Goal: Task Accomplishment & Management: Manage account settings

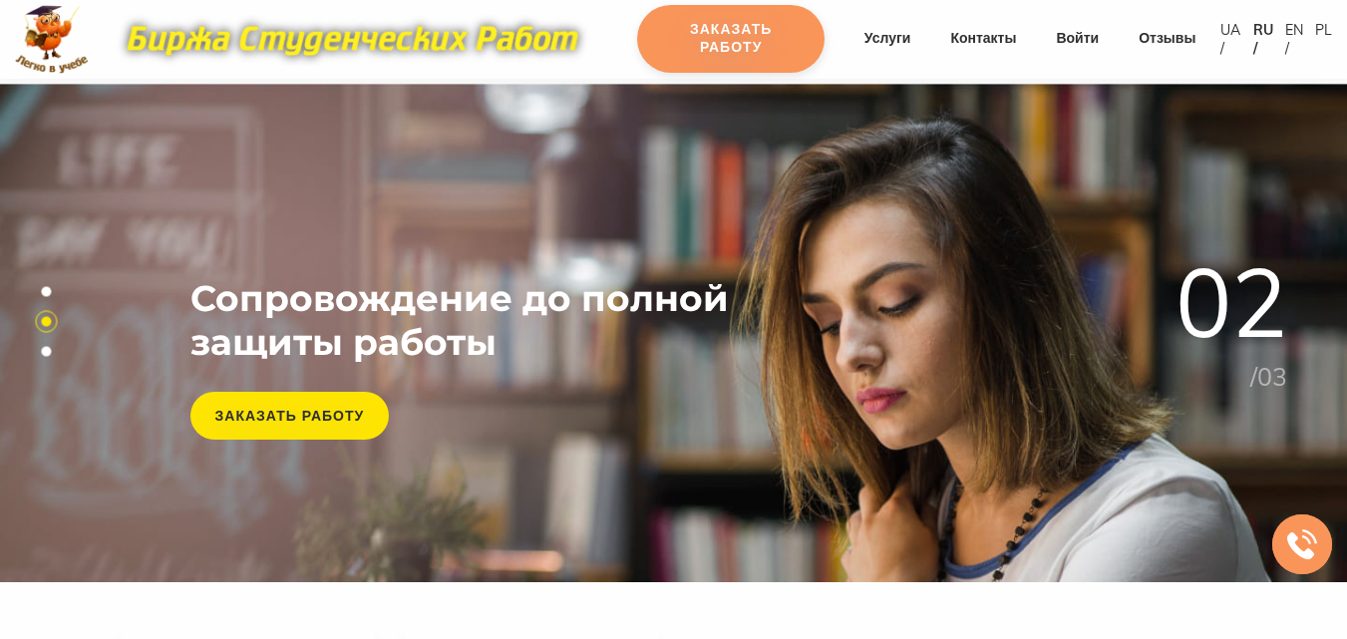
click at [739, 30] on link "Заказать работу" at bounding box center [730, 39] width 187 height 68
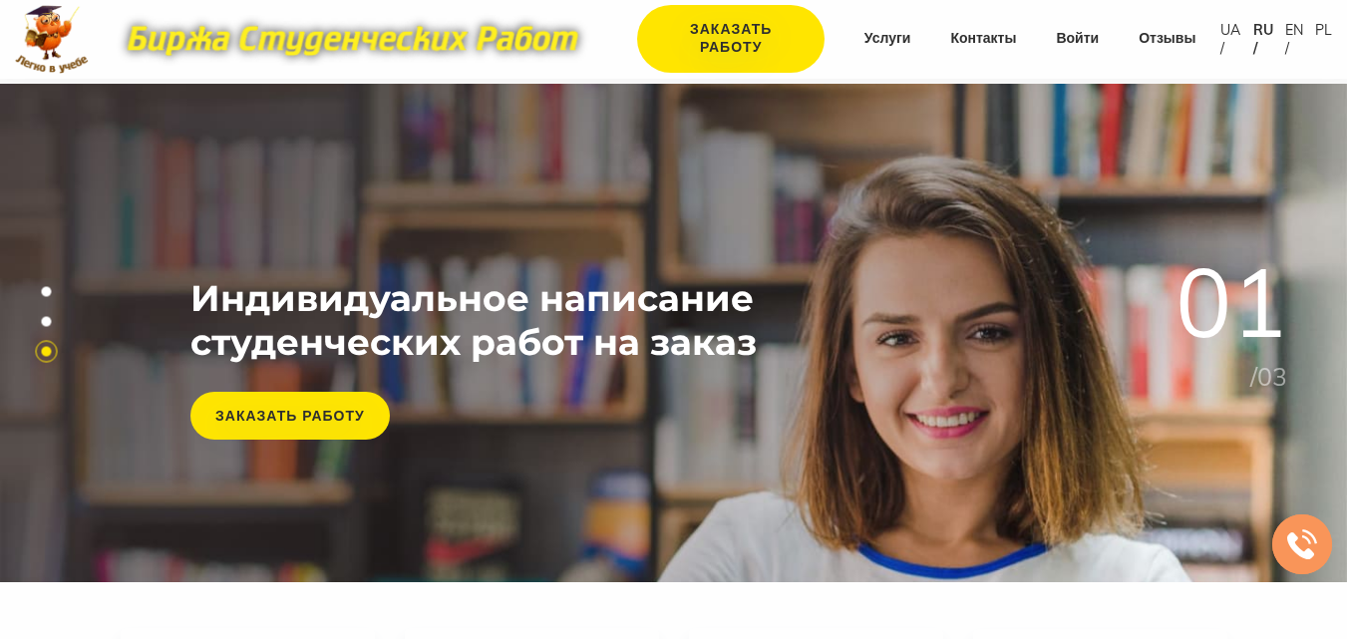
click at [1065, 46] on link "Войти" at bounding box center [1077, 39] width 43 height 20
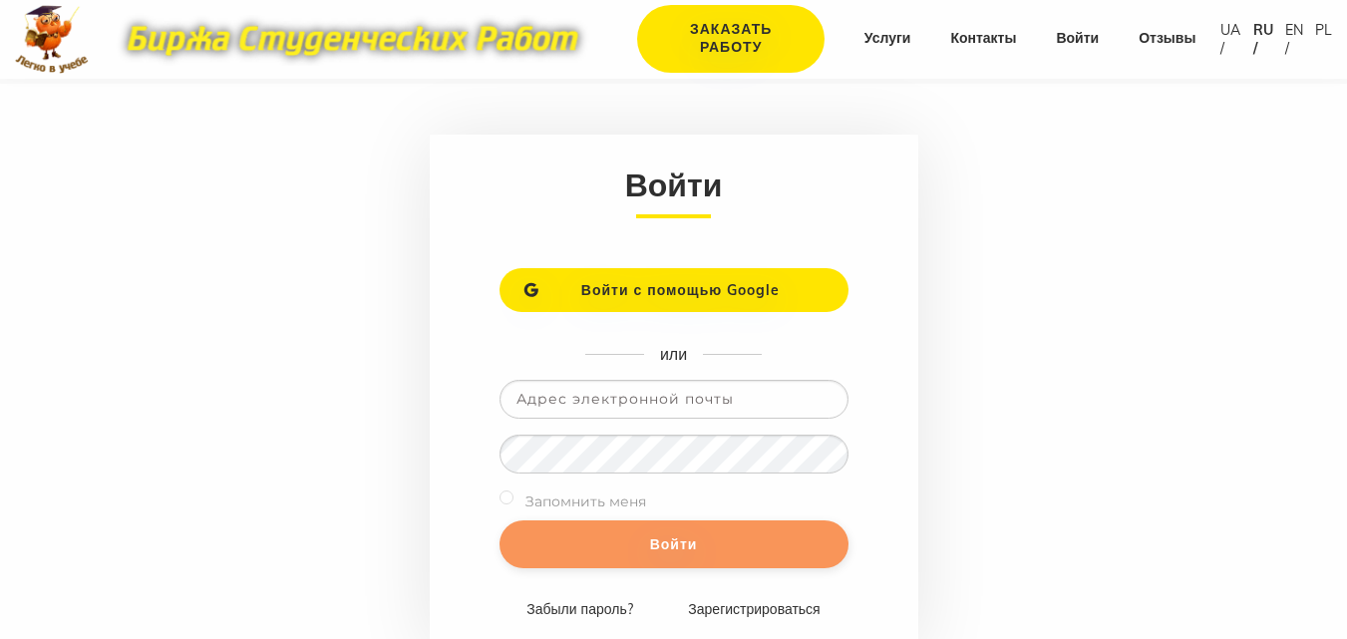
type input "[EMAIL_ADDRESS][DOMAIN_NAME]"
click at [735, 533] on input "Войти" at bounding box center [674, 545] width 349 height 48
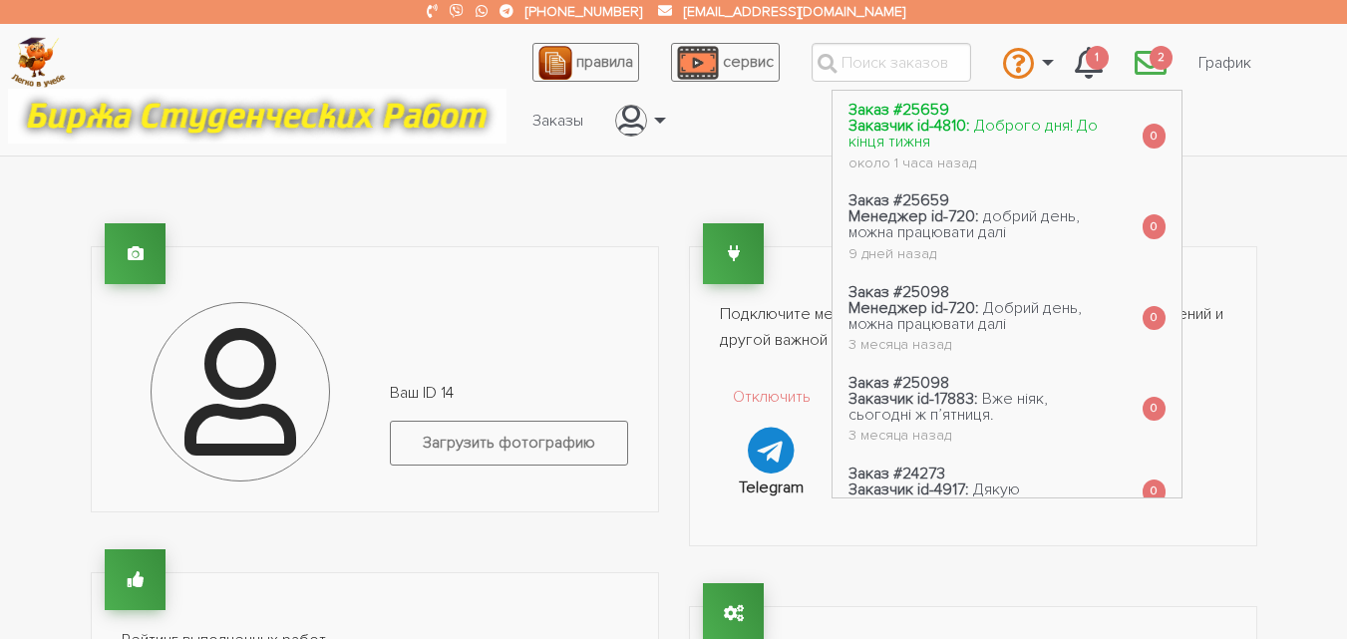
click at [1071, 118] on span "Доброго дня! До кінця тижня" at bounding box center [973, 134] width 249 height 36
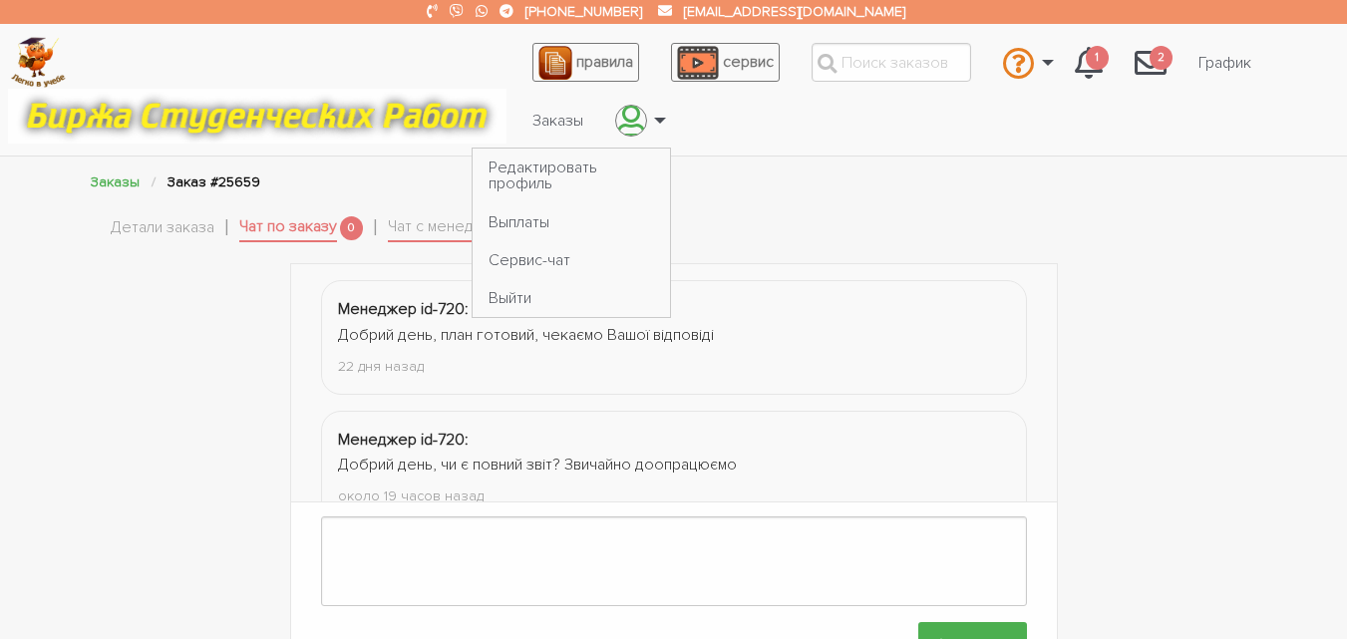
scroll to position [1953, 0]
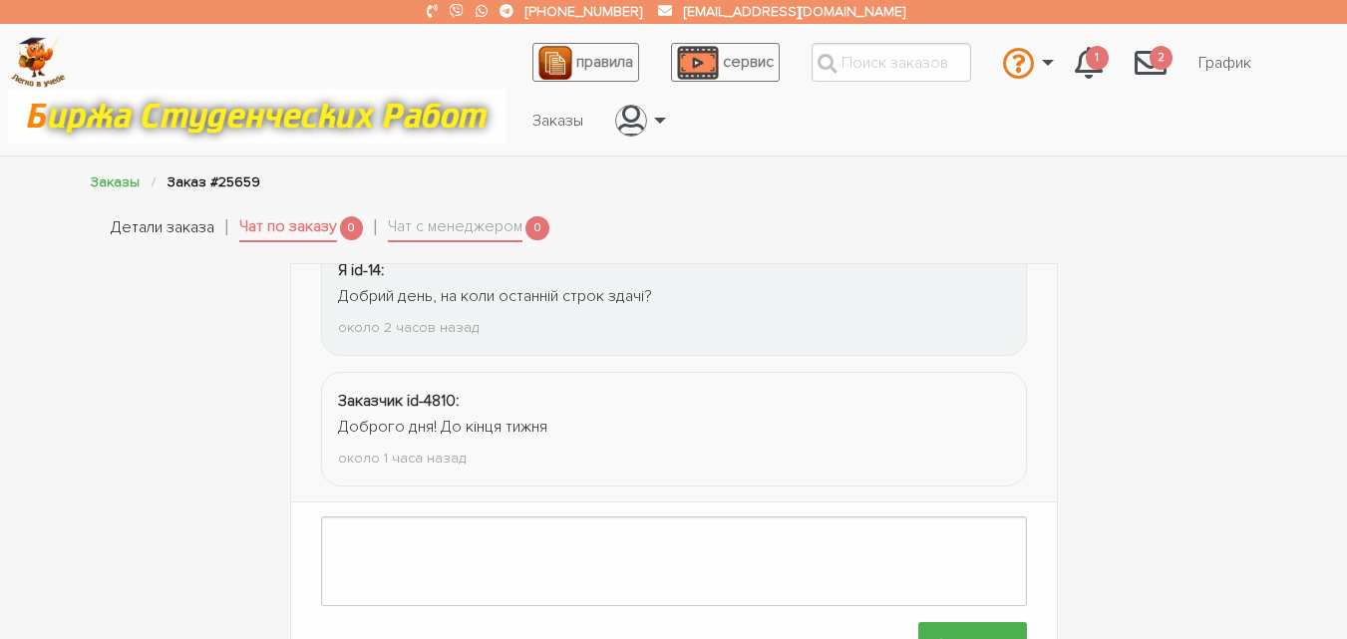
click at [173, 226] on link "Детали заказа" at bounding box center [163, 228] width 104 height 26
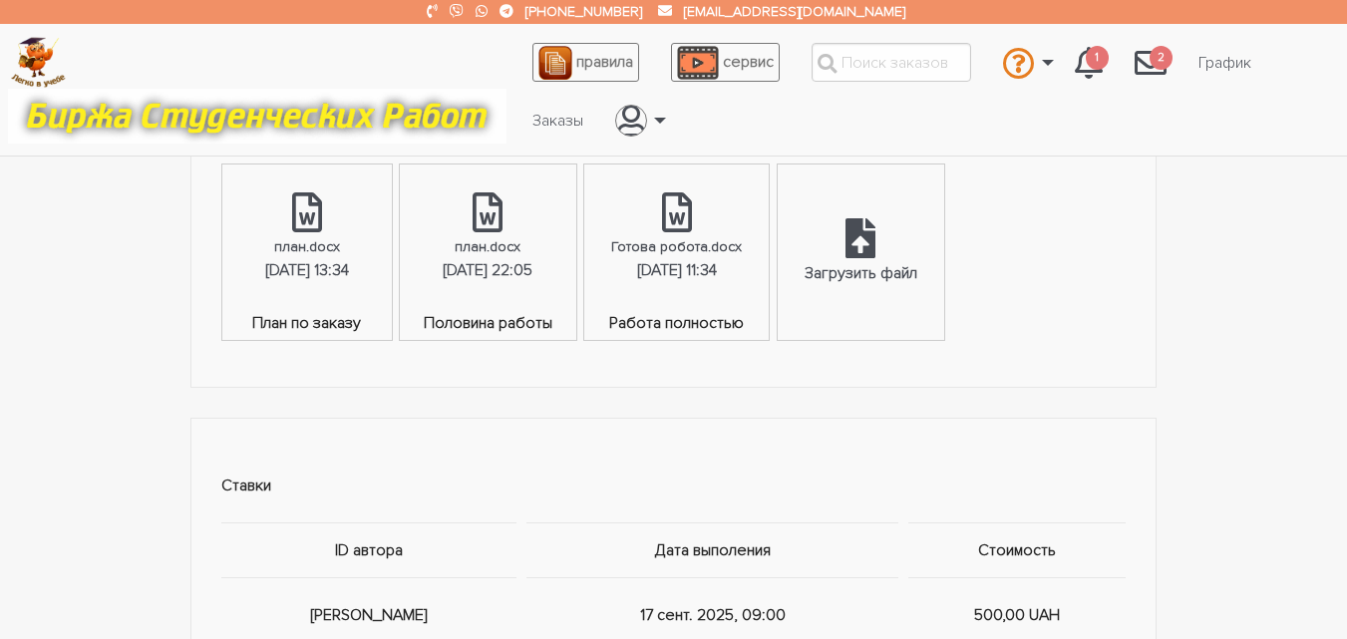
scroll to position [1297, 0]
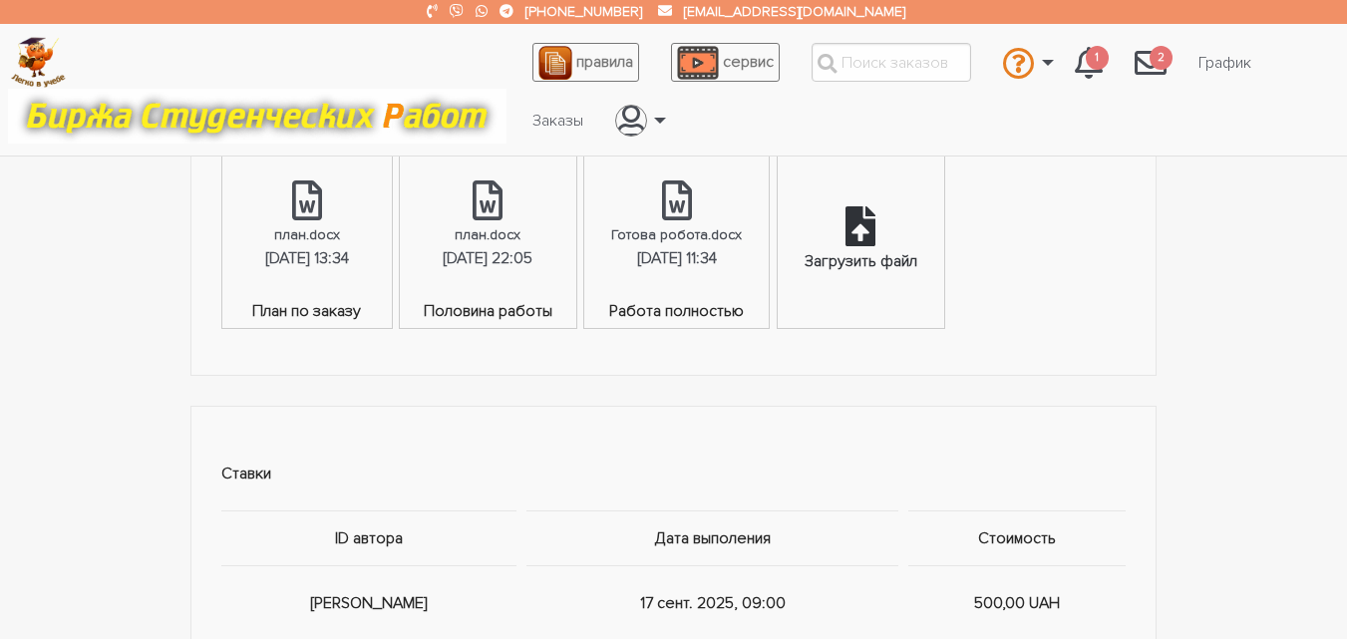
click at [876, 218] on icon at bounding box center [861, 226] width 30 height 40
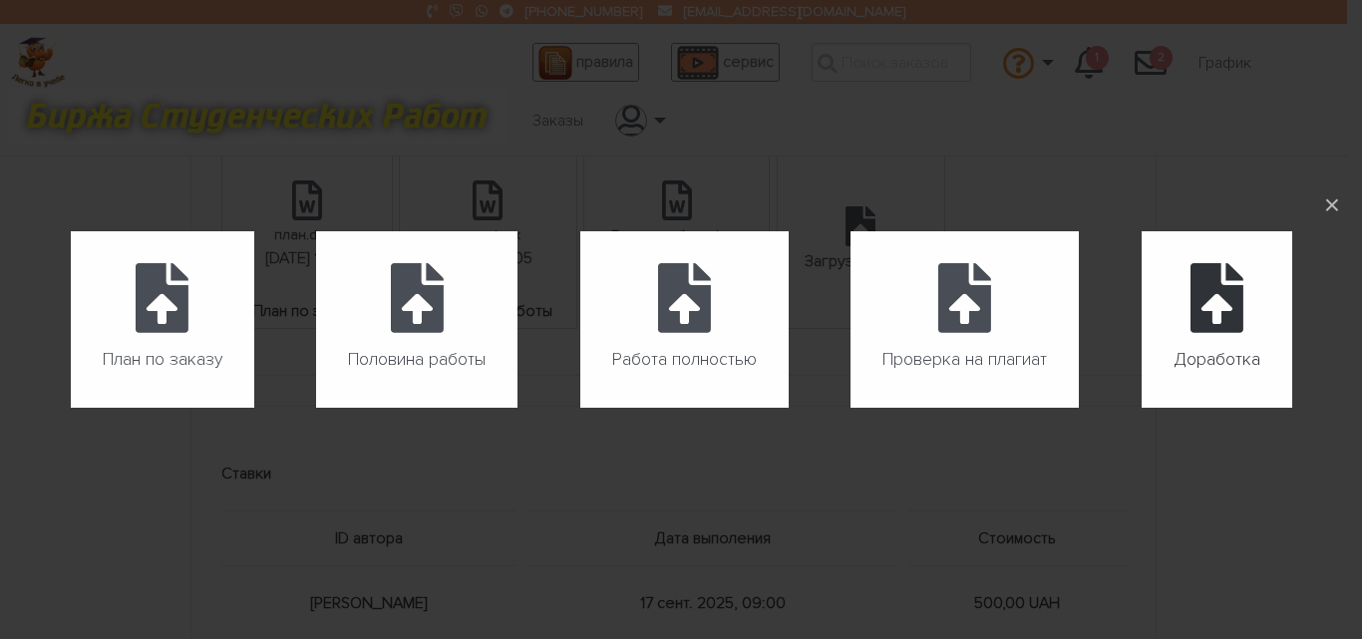
click at [1206, 308] on icon at bounding box center [1217, 298] width 53 height 70
click at [1143, 408] on input "Доработка" at bounding box center [1142, 408] width 1 height 1
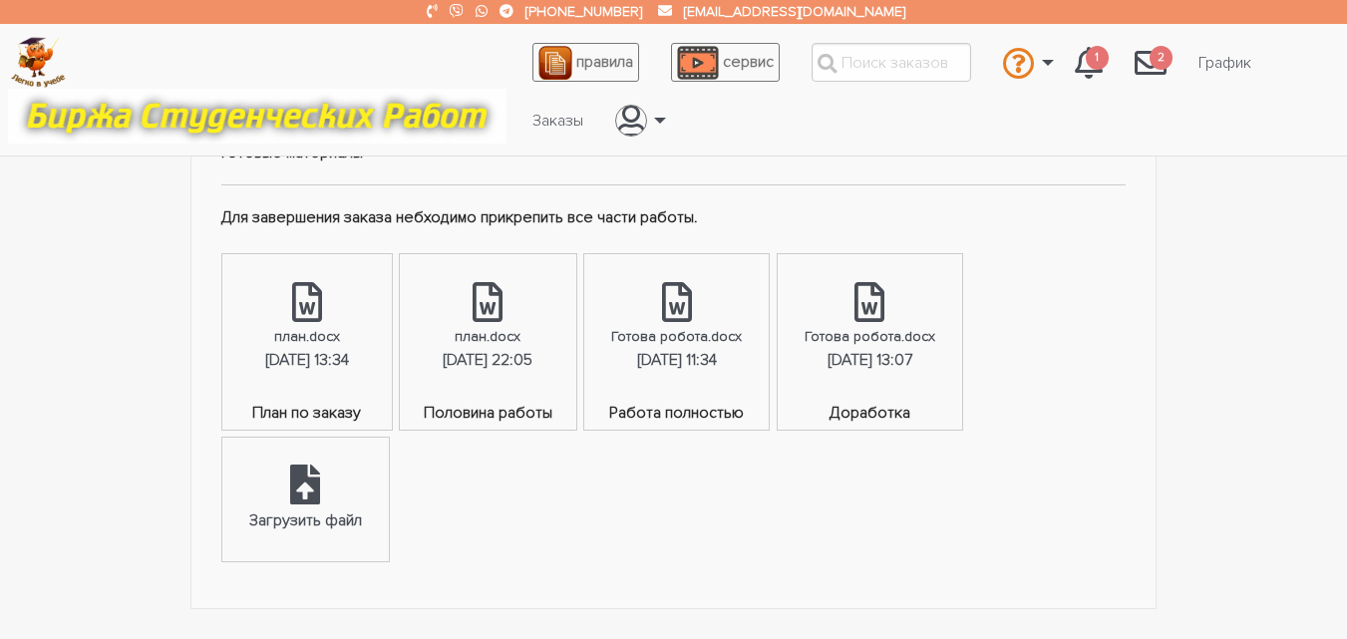
scroll to position [1097, 0]
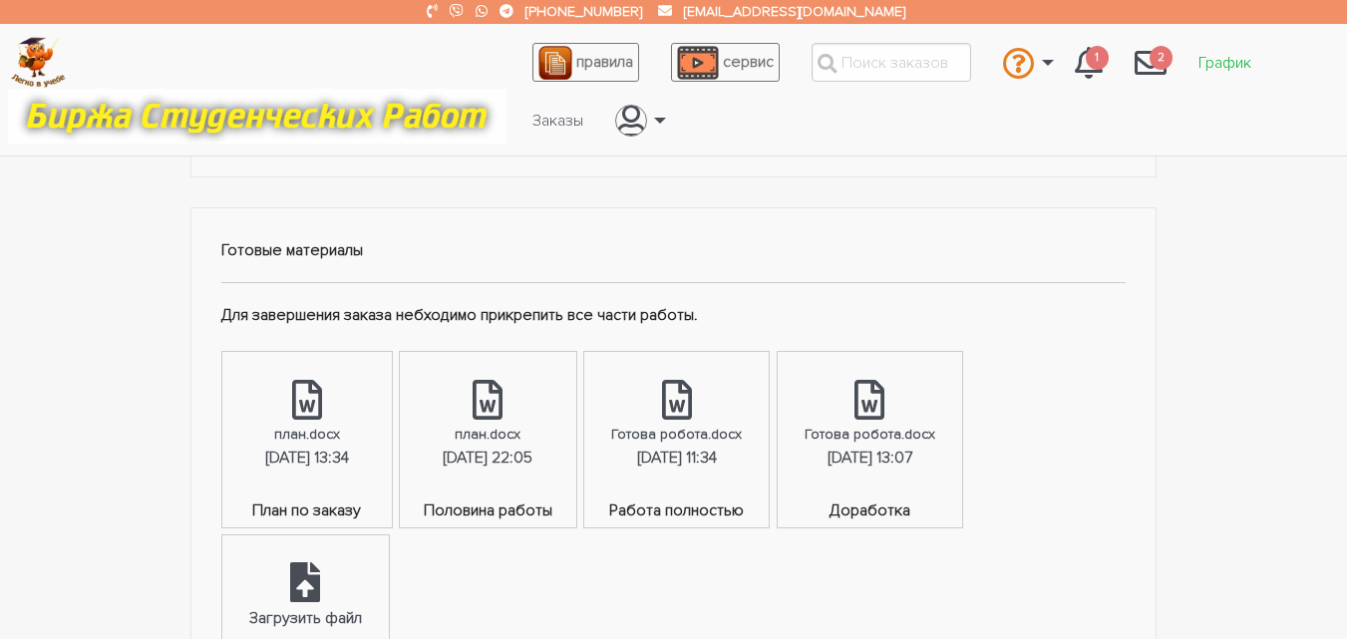
click at [1233, 66] on link "График" at bounding box center [1225, 63] width 85 height 38
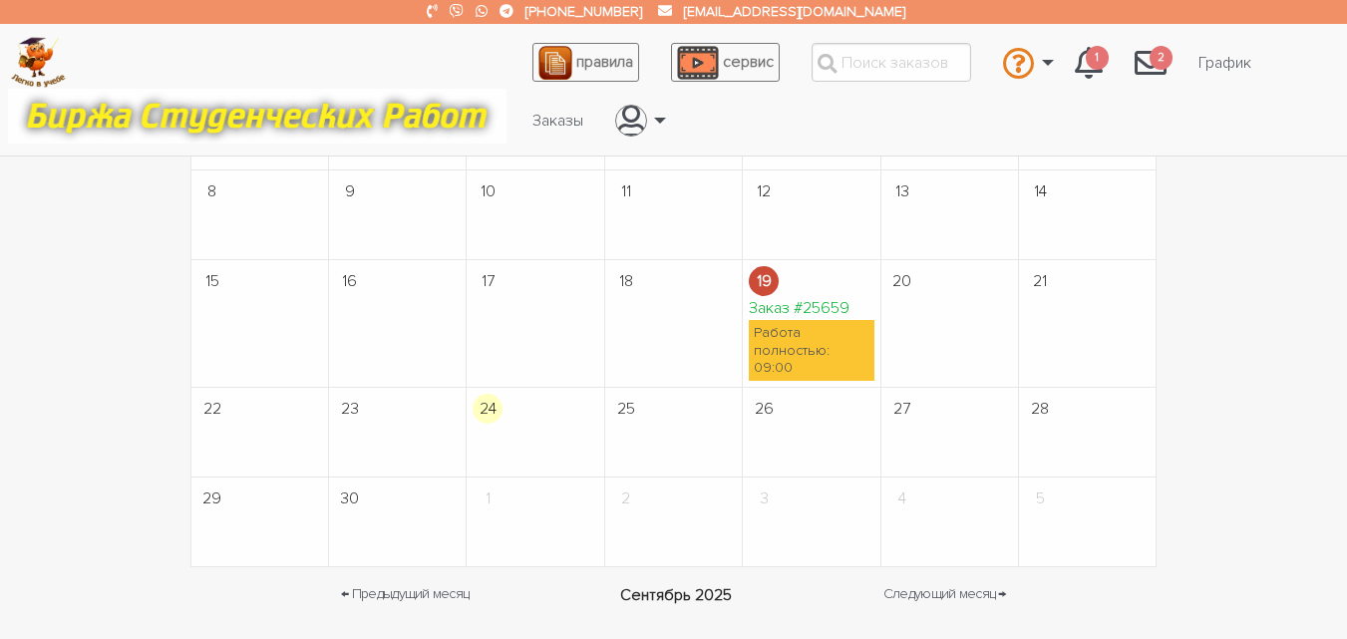
scroll to position [299, 0]
click at [848, 311] on link "Заказ #25659" at bounding box center [799, 306] width 101 height 20
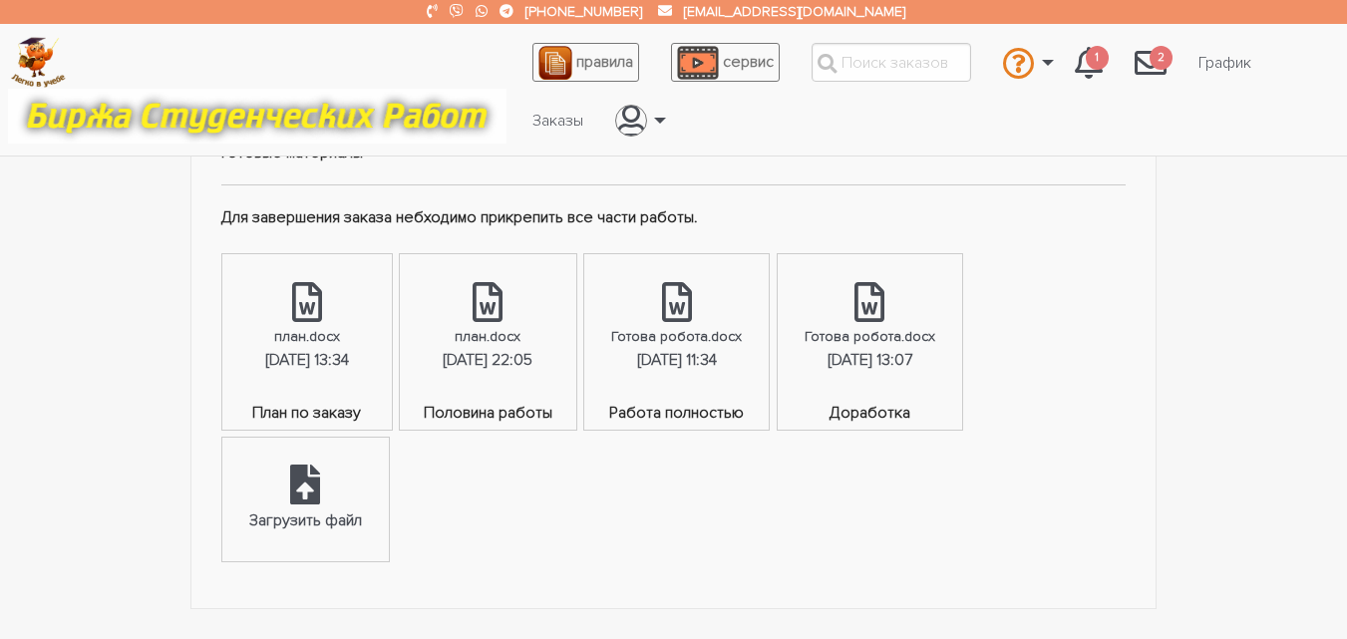
scroll to position [1197, 0]
click at [245, 481] on div "Загрузить файл" at bounding box center [305, 498] width 167 height 124
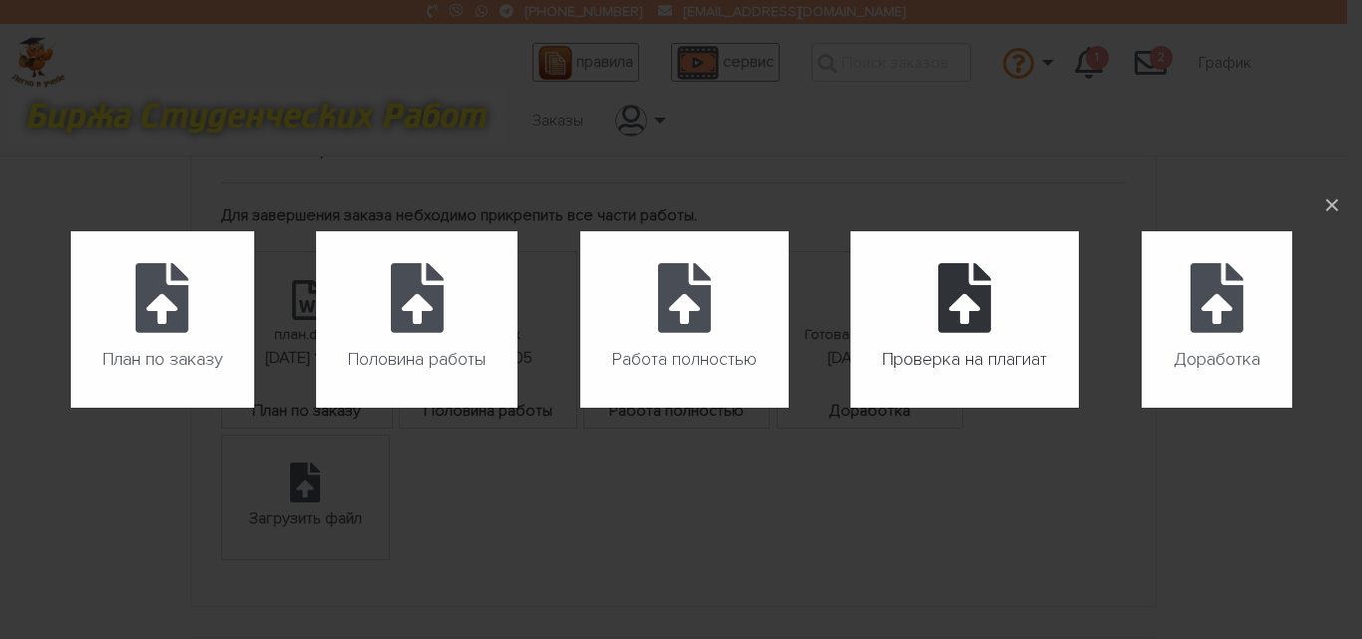
click at [943, 324] on icon at bounding box center [964, 298] width 53 height 70
click at [852, 408] on input "Проверка на плагиат" at bounding box center [851, 408] width 1 height 1
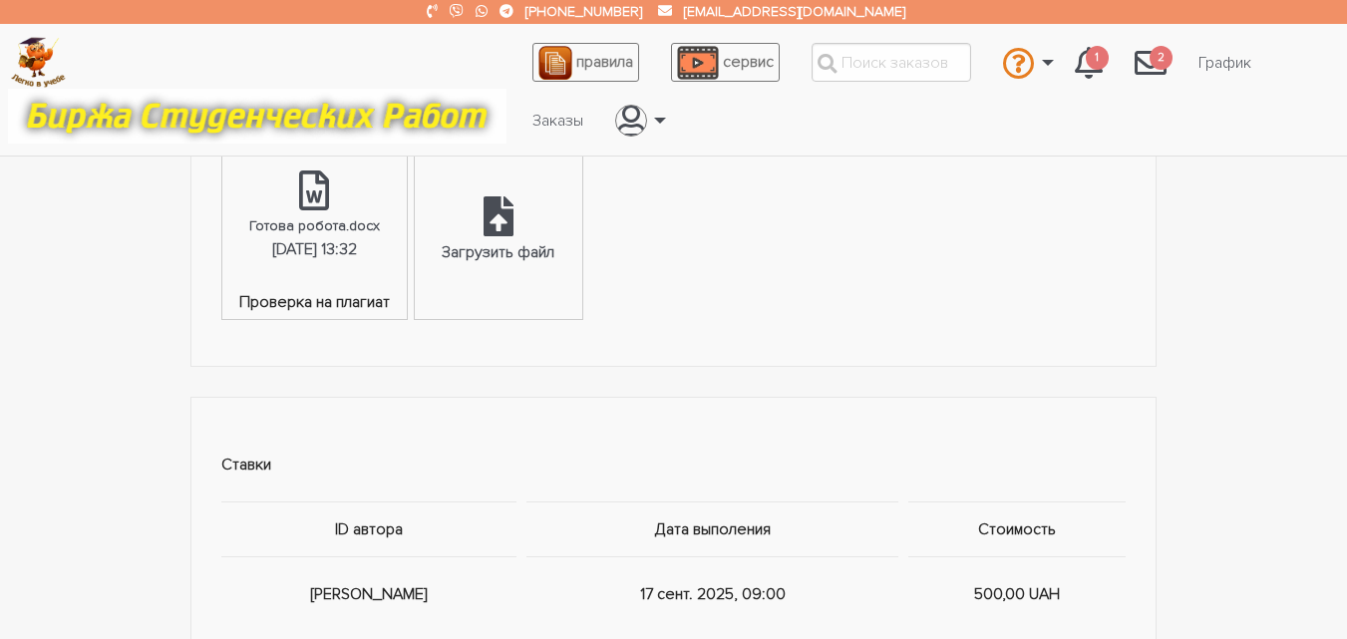
scroll to position [1596, 0]
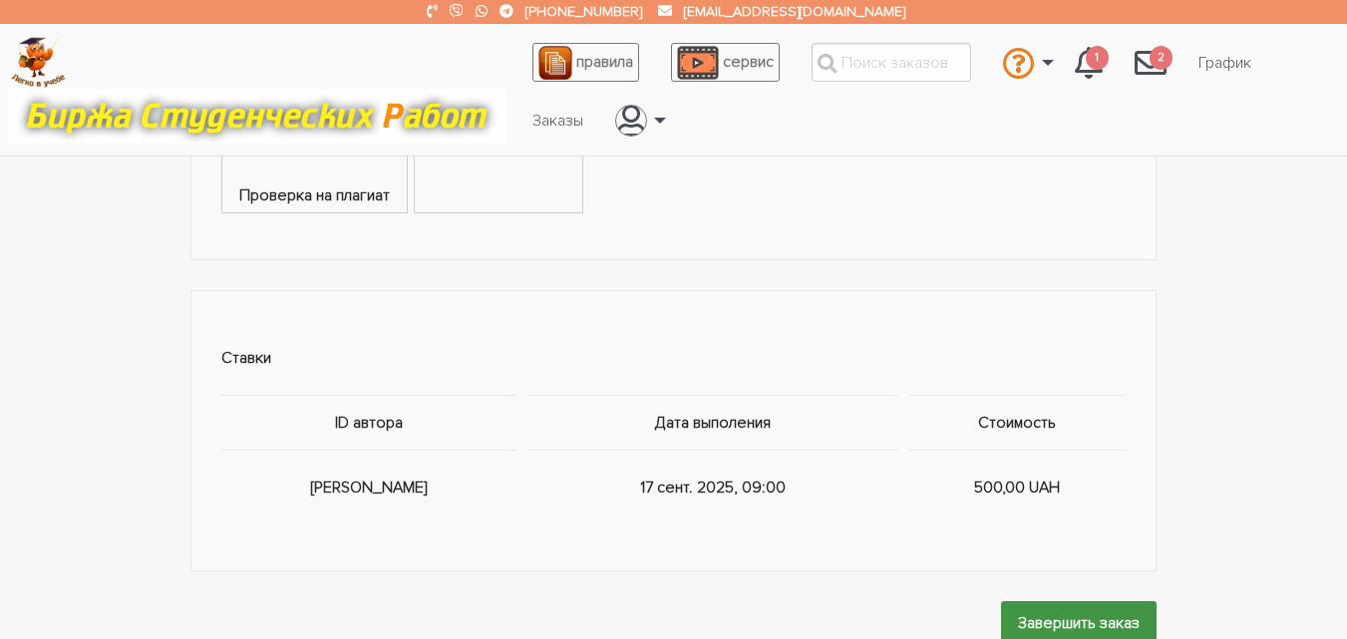
click at [1098, 624] on input "Завершить заказ" at bounding box center [1079, 623] width 156 height 45
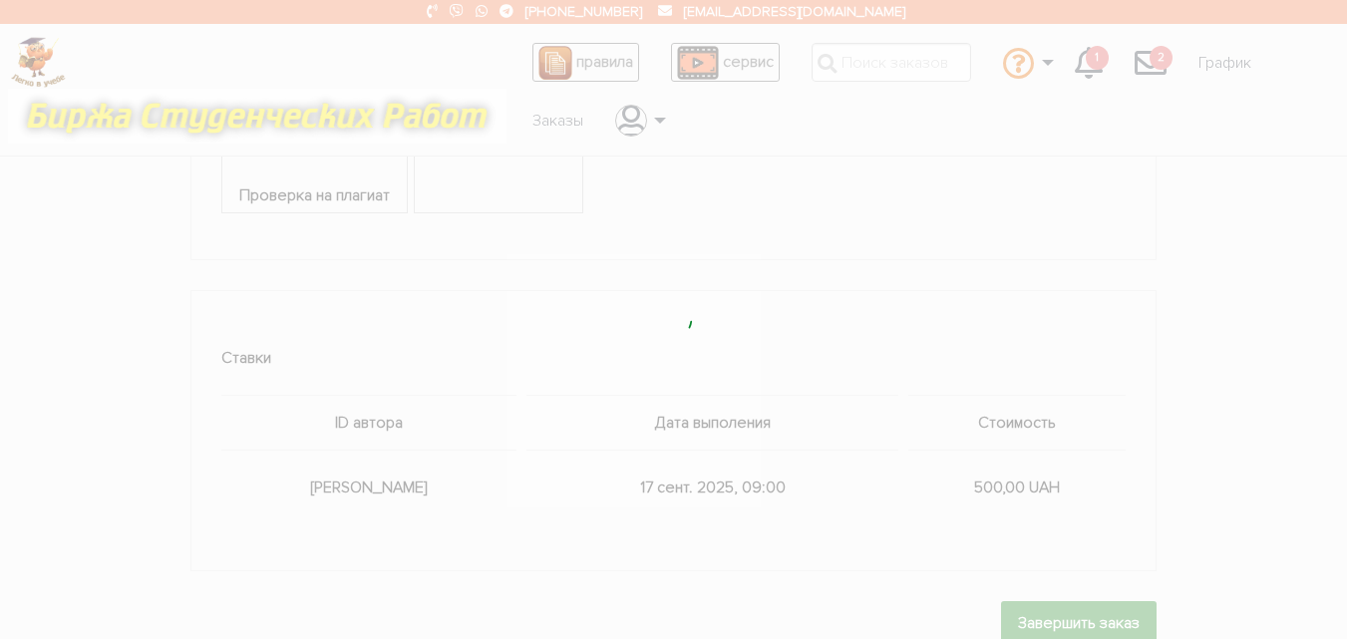
scroll to position [0, 0]
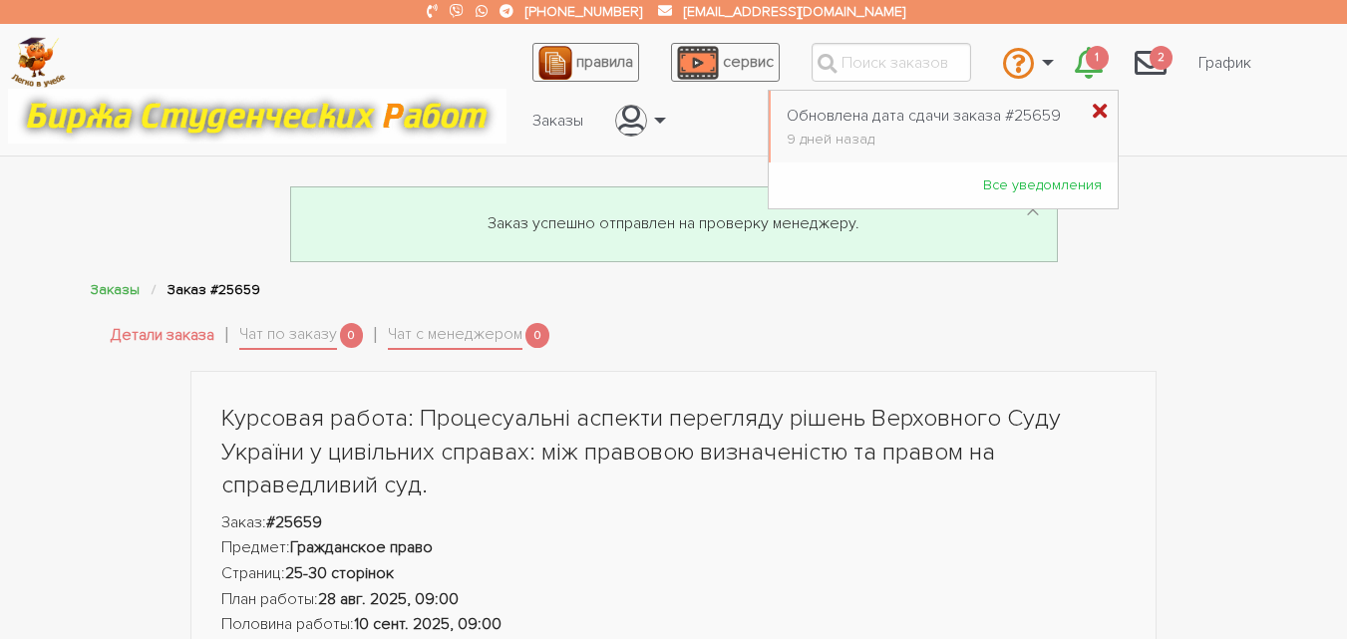
click at [1093, 112] on icon "\a \a 1\a" at bounding box center [1100, 112] width 14 height 21
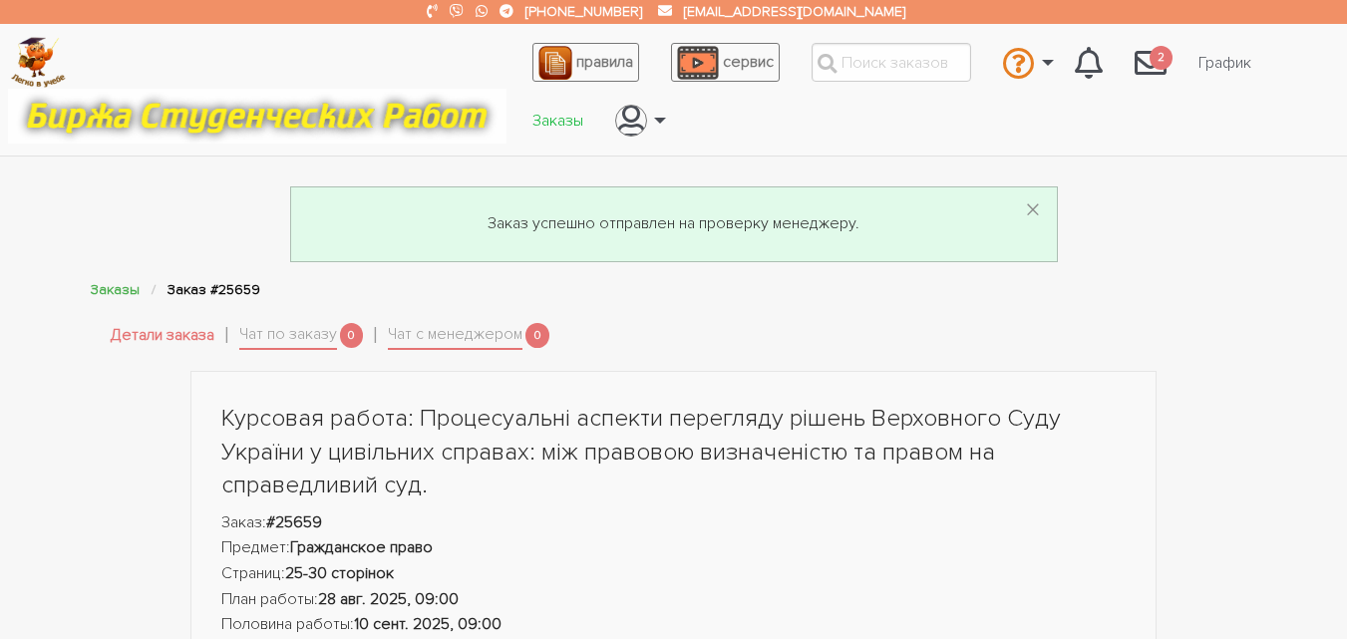
click at [552, 126] on link "Заказы" at bounding box center [558, 121] width 83 height 38
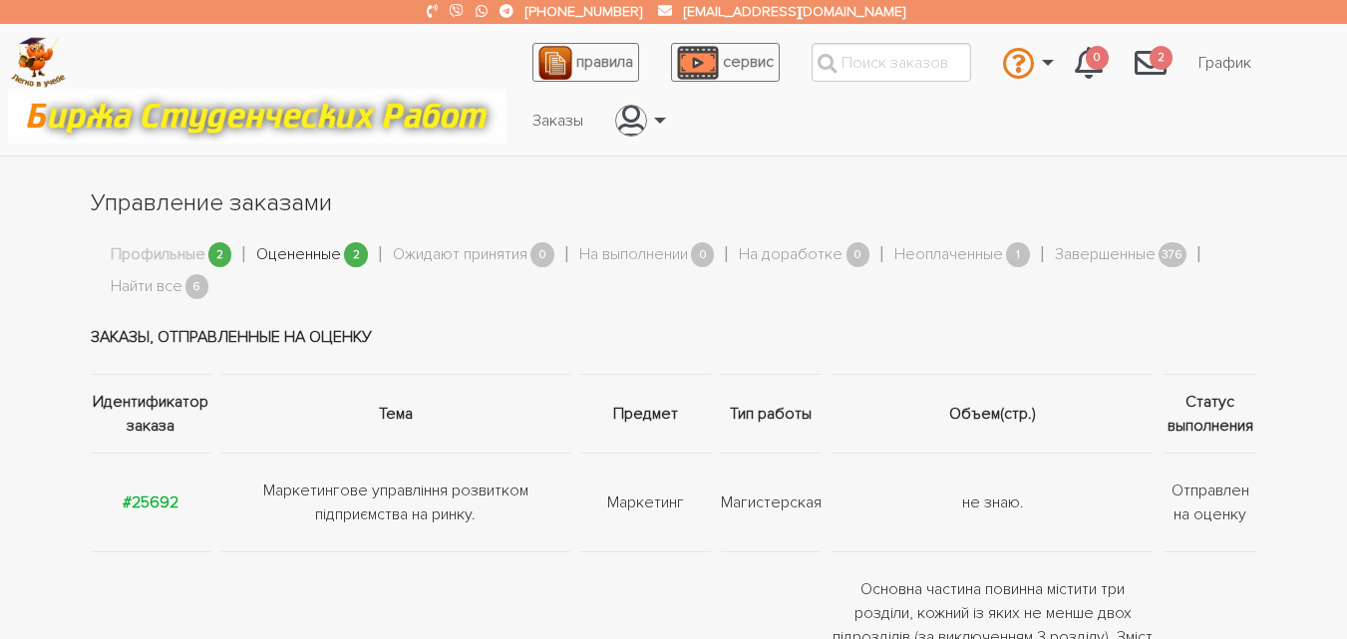
click at [324, 262] on link "Оцененные" at bounding box center [298, 255] width 85 height 26
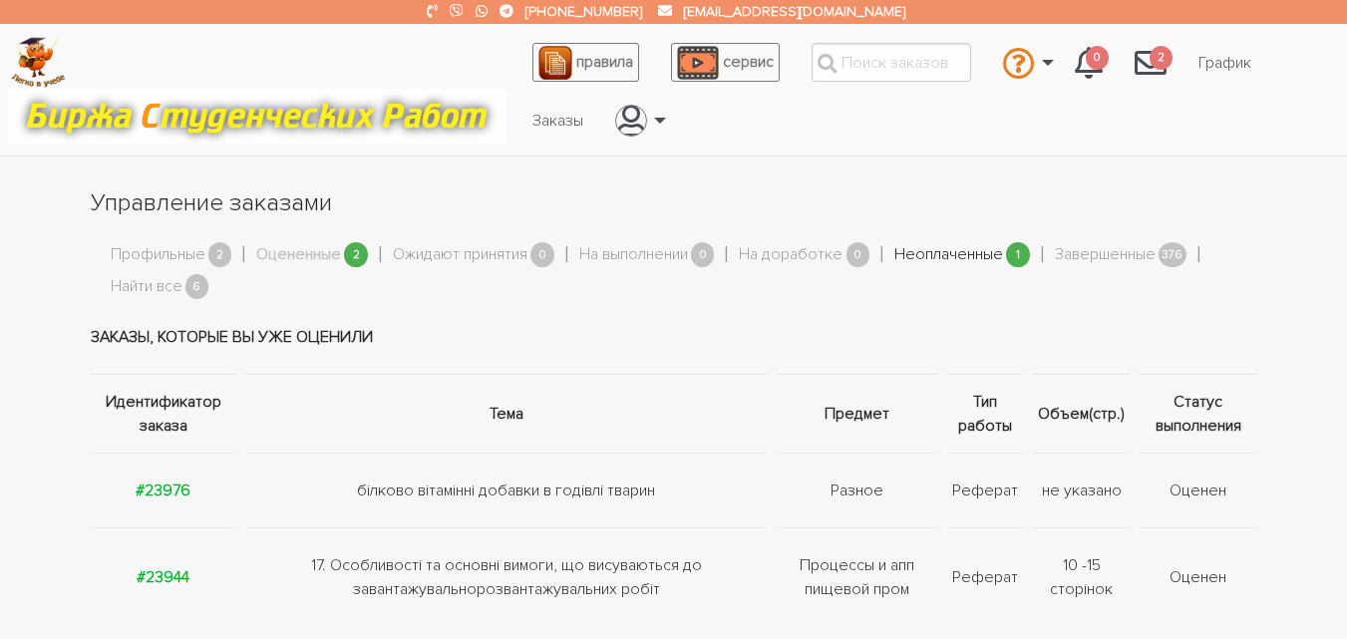
click at [949, 252] on link "Неоплаченные" at bounding box center [949, 255] width 109 height 26
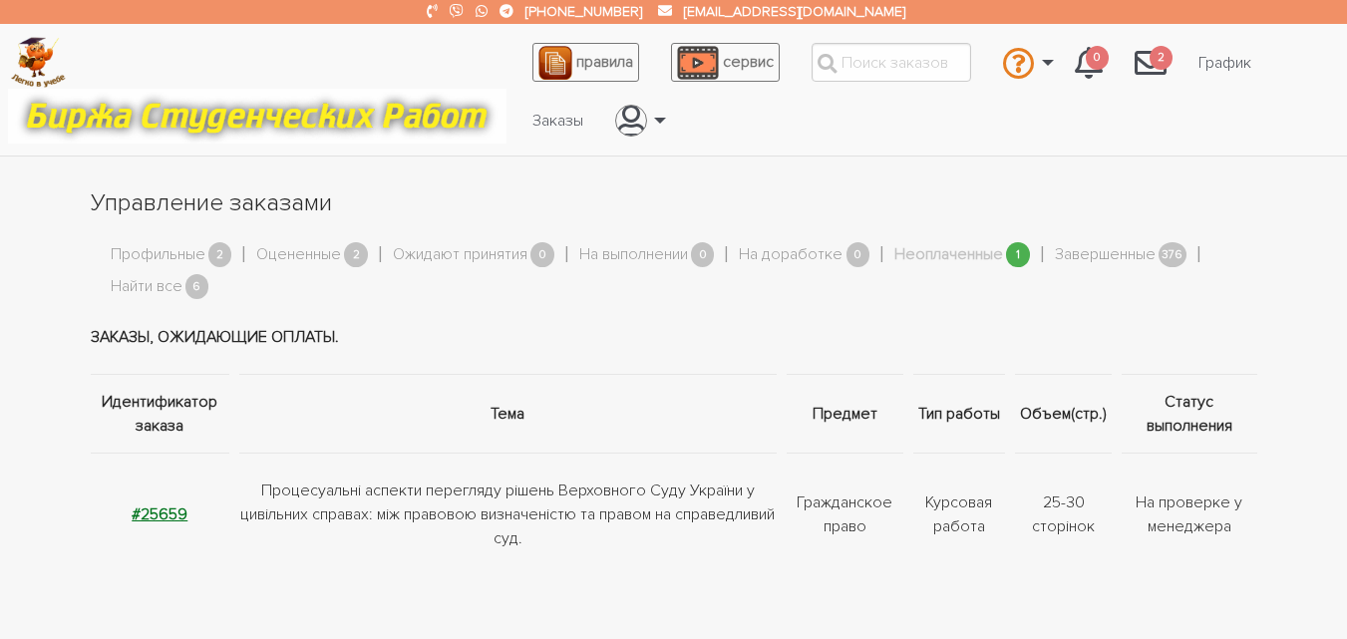
click at [182, 520] on strong "#25659" at bounding box center [160, 515] width 56 height 20
